Goal: Share content

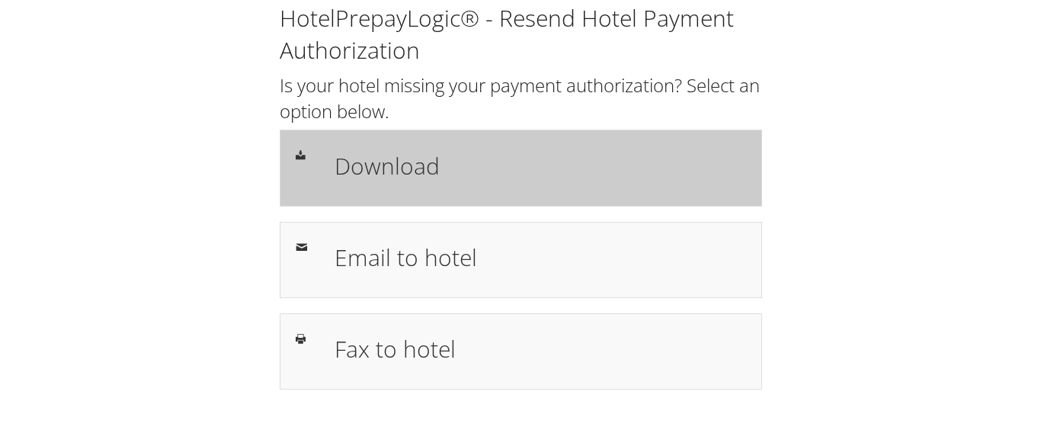
click at [405, 164] on h1 "Download" at bounding box center [540, 166] width 411 height 34
click at [401, 165] on h1 "Download" at bounding box center [540, 166] width 411 height 34
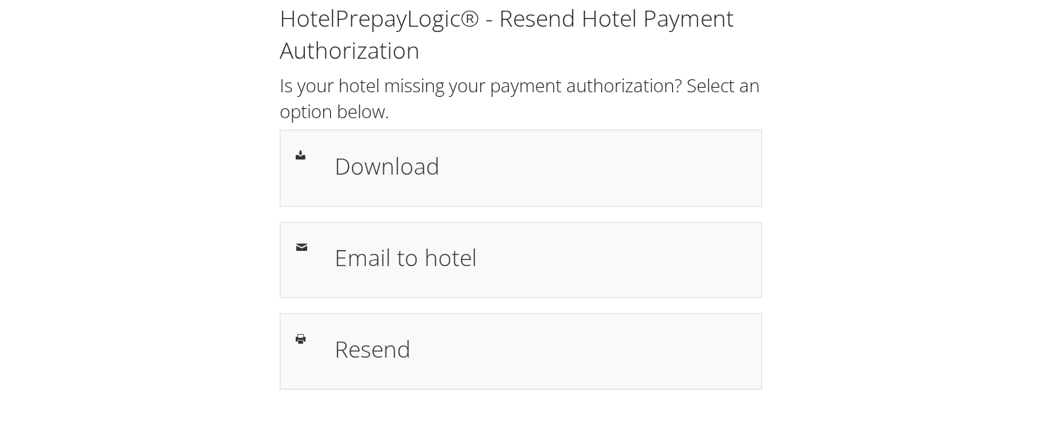
click at [376, 172] on h1 "Download" at bounding box center [540, 166] width 411 height 34
click at [414, 168] on h1 "Download" at bounding box center [540, 166] width 411 height 34
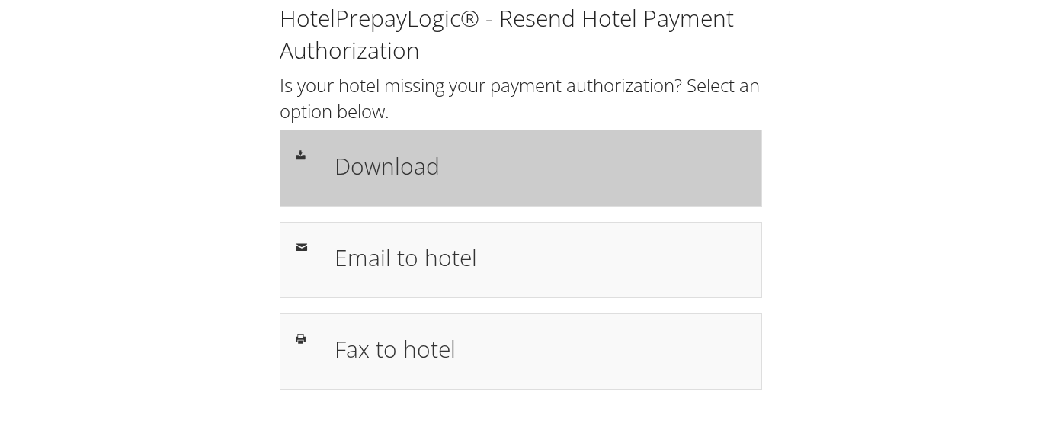
click at [390, 169] on h1 "Download" at bounding box center [540, 166] width 411 height 34
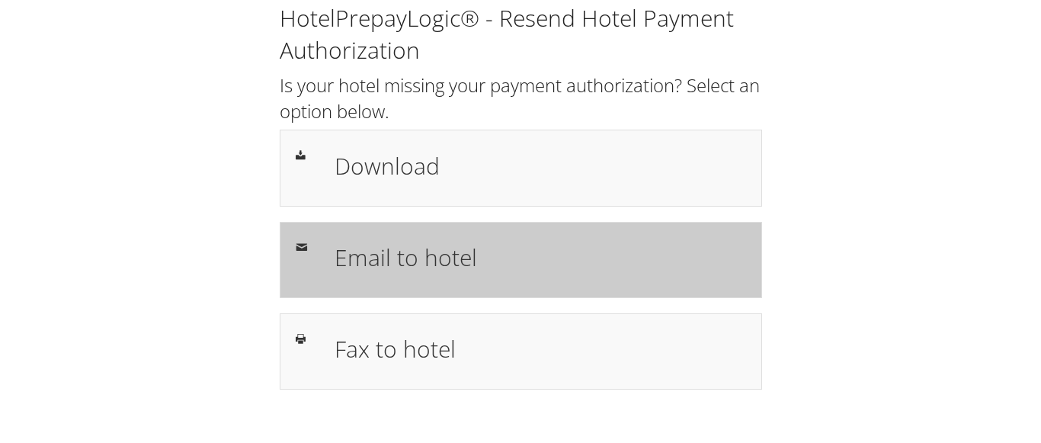
click at [419, 250] on h1 "Email to hotel" at bounding box center [540, 257] width 411 height 34
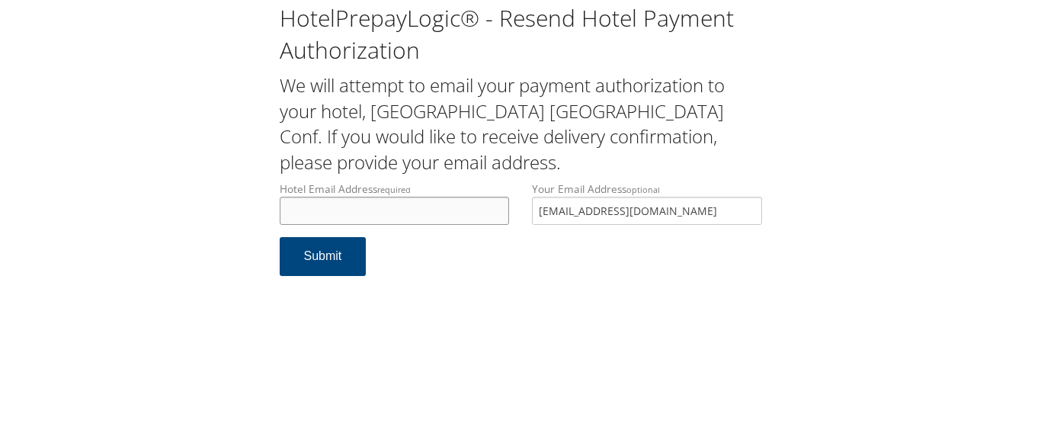
click at [330, 223] on input "Hotel Email Address required" at bounding box center [395, 211] width 230 height 28
paste input "ecare@chghealthcare.com"
type input "ecare@chghealthcare.com"
drag, startPoint x: 661, startPoint y: 212, endPoint x: 357, endPoint y: 220, distance: 303.5
click at [364, 216] on div "Hotel Email Address required ecare@chghealthcare.com Hotel email address is req…" at bounding box center [520, 209] width 505 height 56
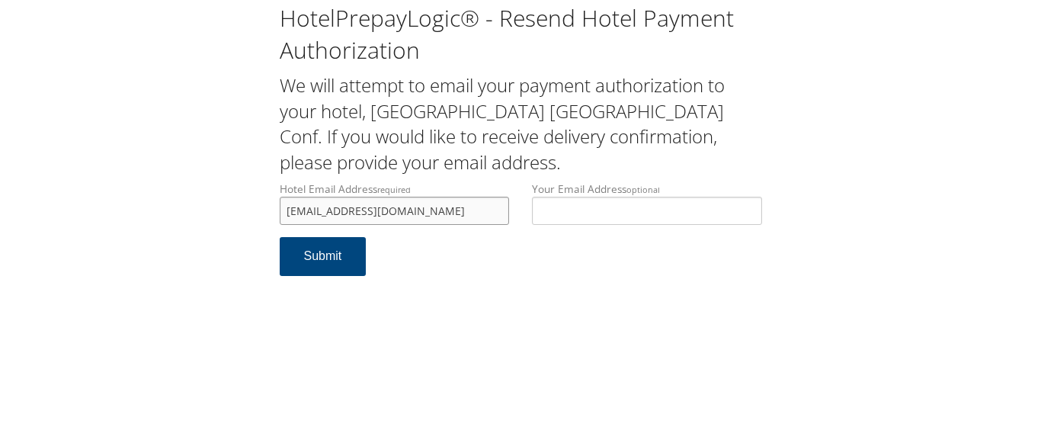
drag, startPoint x: 430, startPoint y: 210, endPoint x: 436, endPoint y: 227, distance: 17.8
click at [431, 210] on input "ecare@chghealthcare.com" at bounding box center [395, 211] width 230 height 28
click at [317, 255] on button "Submit" at bounding box center [323, 256] width 87 height 39
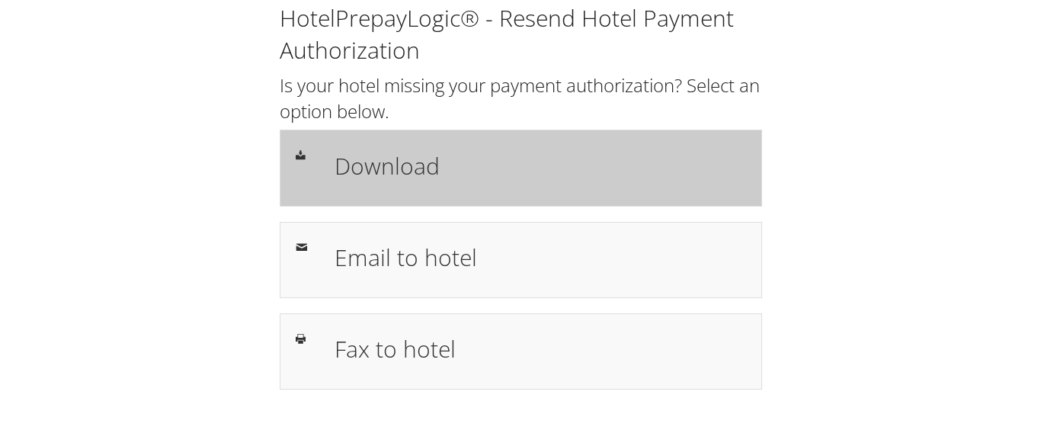
click at [380, 162] on h1 "Download" at bounding box center [540, 166] width 411 height 34
